Goal: Information Seeking & Learning: Learn about a topic

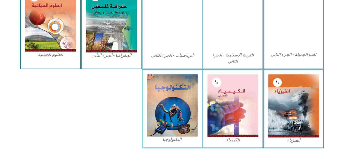
scroll to position [273, 0]
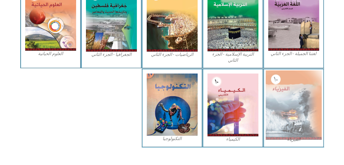
click at [289, 101] on img at bounding box center [294, 104] width 56 height 69
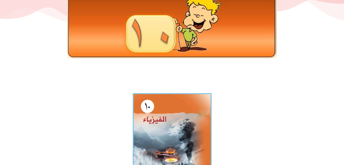
scroll to position [137, 0]
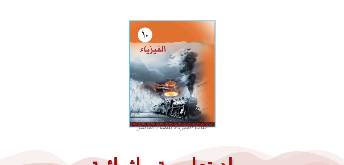
click at [183, 109] on img at bounding box center [172, 73] width 87 height 107
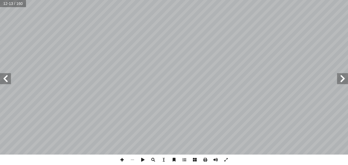
click at [121, 160] on span at bounding box center [122, 159] width 10 height 10
click at [123, 157] on span at bounding box center [122, 159] width 10 height 10
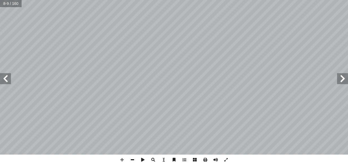
click at [135, 157] on span at bounding box center [132, 159] width 10 height 10
click at [119, 158] on span at bounding box center [122, 159] width 10 height 10
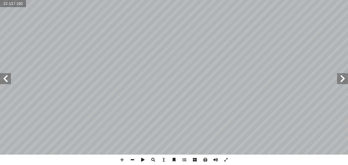
click at [134, 158] on span at bounding box center [132, 159] width 10 height 10
click at [121, 158] on span at bounding box center [122, 159] width 10 height 10
click at [124, 161] on span at bounding box center [122, 159] width 10 height 10
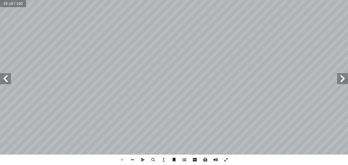
click at [123, 160] on span at bounding box center [122, 159] width 10 height 10
click at [131, 159] on span at bounding box center [132, 159] width 10 height 10
click at [123, 158] on span at bounding box center [122, 159] width 10 height 10
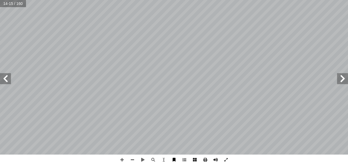
click at [170, 164] on div "١٠ تية: آ ولتتعرف طريقة استخدام الميكروميتر تتبع الخطوات ال� ١ - . ّ يجب معايرة…" at bounding box center [174, 82] width 348 height 165
click at [123, 157] on span at bounding box center [122, 159] width 10 height 10
